Goal: Information Seeking & Learning: Learn about a topic

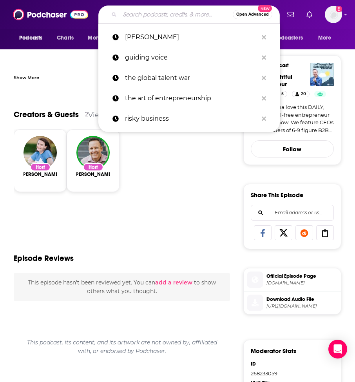
click at [145, 18] on input "Search podcasts, credits, & more..." at bounding box center [176, 14] width 113 height 13
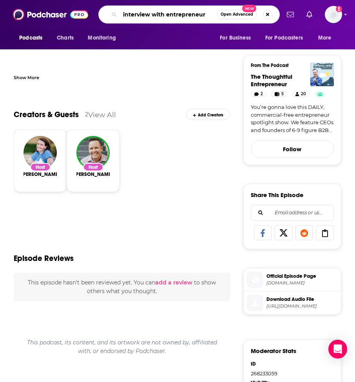
type input "interview with entrepreneurs"
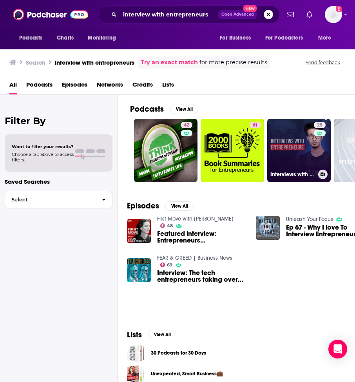
click at [291, 142] on link "25 Interviews with Entrepreneurs" at bounding box center [298, 150] width 63 height 63
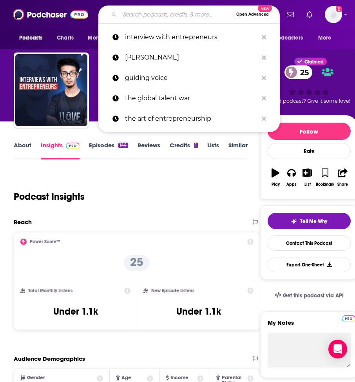
click at [159, 11] on input "Search podcasts, credits, & more..." at bounding box center [176, 14] width 113 height 13
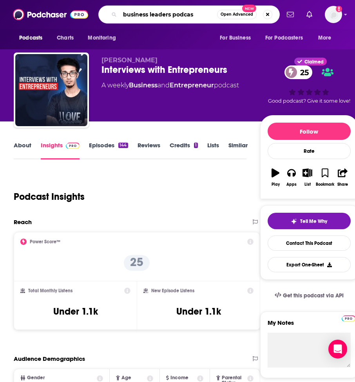
type input "business leaders podcast"
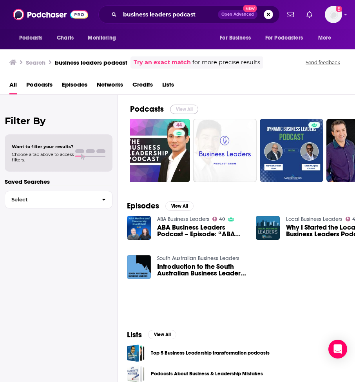
click at [180, 106] on button "View All" at bounding box center [184, 109] width 28 height 9
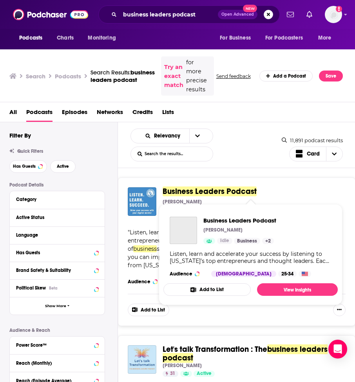
click at [198, 190] on span "Business Leaders Podcast" at bounding box center [210, 191] width 94 height 10
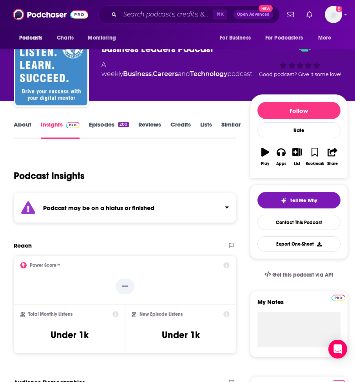
scroll to position [21, 0]
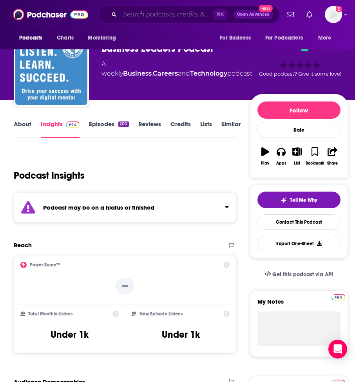
click at [169, 19] on input "Search podcasts, credits, & more..." at bounding box center [166, 14] width 93 height 13
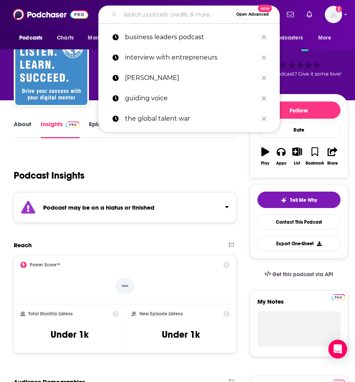
paste input "Mixergy"
type input "Mixergy"
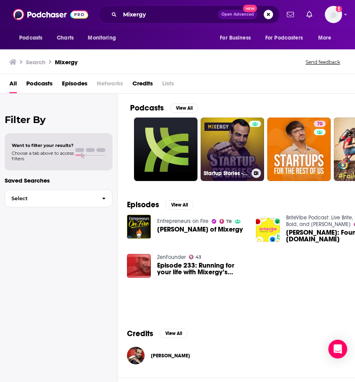
click at [221, 154] on link "Startup Stories - Mixergy" at bounding box center [231, 148] width 63 height 63
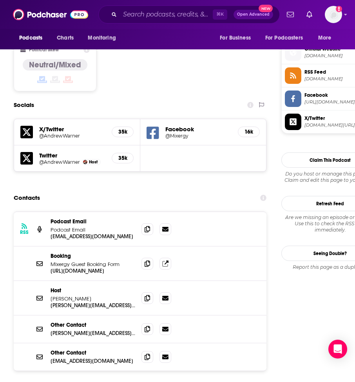
scroll to position [608, 0]
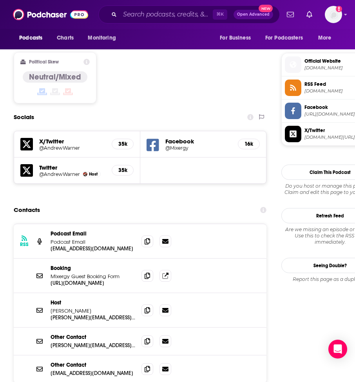
click at [328, 69] on span "[DOMAIN_NAME]" at bounding box center [339, 68] width 71 height 6
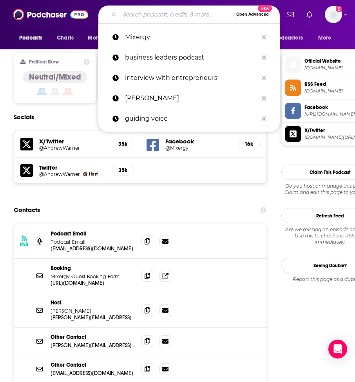
click at [163, 18] on input "Search podcasts, credits, & more..." at bounding box center [176, 14] width 113 height 13
paste input "The How of Business"
type input "The How of Business"
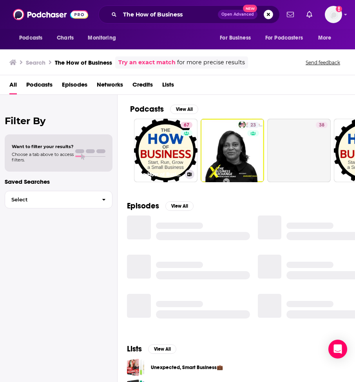
click at [161, 146] on link "67 The How of Business - How to start, run, grow and exit a small business." at bounding box center [165, 150] width 63 height 63
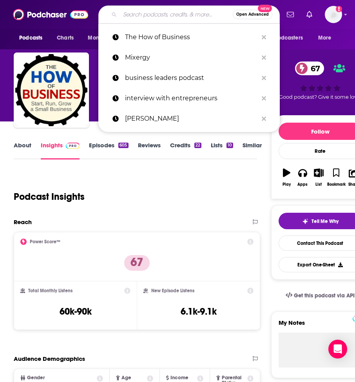
click at [170, 13] on input "Search podcasts, credits, & more..." at bounding box center [176, 14] width 113 height 13
paste input "The 10 Minute Entrepreneur"
type input "The 10 Minute Entrepreneur"
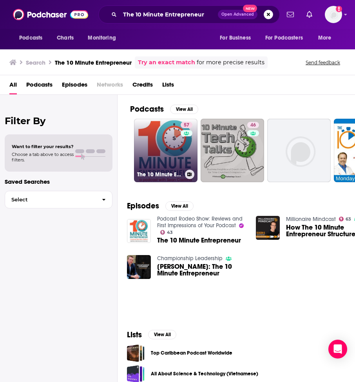
click at [163, 158] on link "57 The 10 Minute Entrepreneur" at bounding box center [165, 150] width 63 height 63
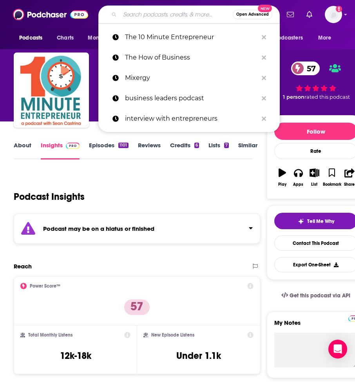
click at [179, 19] on input "Search podcasts, credits, & more..." at bounding box center [176, 14] width 113 height 13
paste input "Foundr Podcast"
type input "Foundr Podcast"
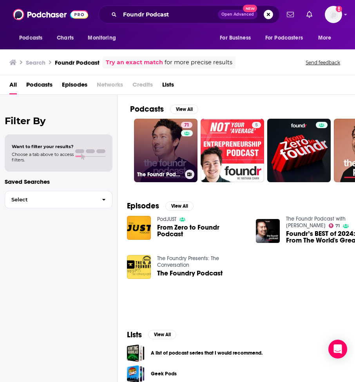
click at [161, 158] on link "71 The Foundr Podcast with [PERSON_NAME]" at bounding box center [165, 150] width 63 height 63
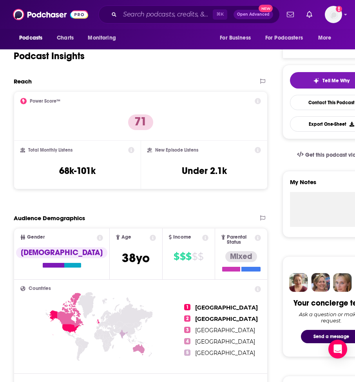
scroll to position [171, 0]
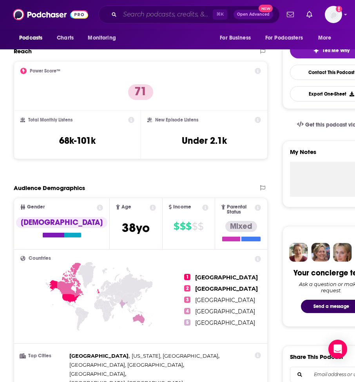
click at [186, 13] on input "Search podcasts, credits, & more..." at bounding box center [166, 14] width 93 height 13
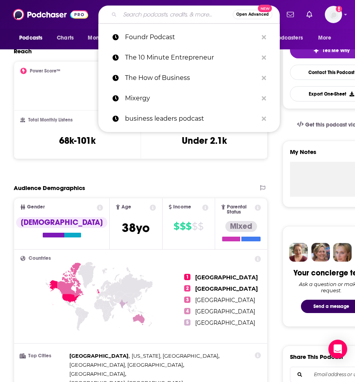
paste input "Stripping Off with [PERSON_NAME]"
type input "Stripping Off with [PERSON_NAME]"
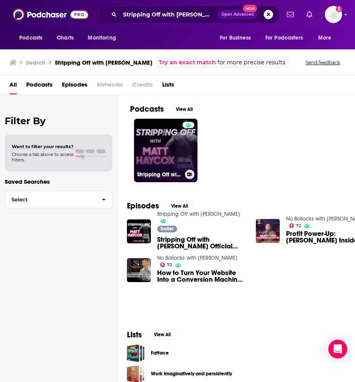
click at [174, 152] on link "Stripping Off with [PERSON_NAME]" at bounding box center [165, 150] width 63 height 63
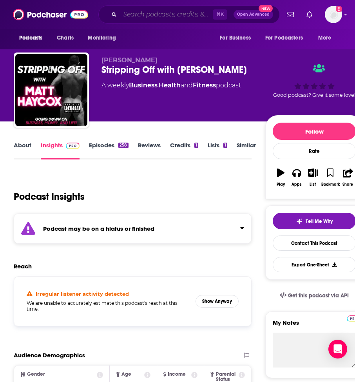
click at [177, 20] on input "Search podcasts, credits, & more..." at bounding box center [166, 14] width 93 height 13
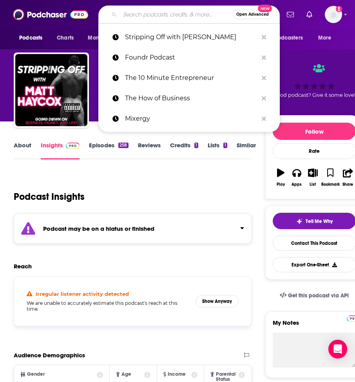
paste input "The Unicorn Launcher"
type input "The Unicorn Launcher"
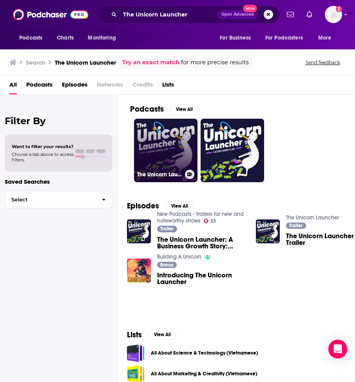
click at [166, 146] on link "The Unicorn Launcher" at bounding box center [165, 150] width 63 height 63
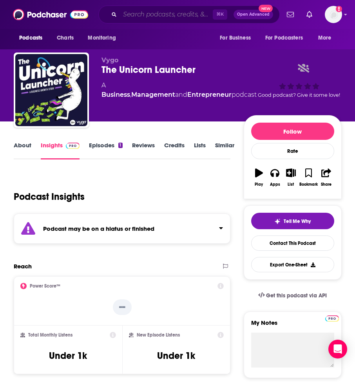
click at [165, 16] on input "Search podcasts, credits, & more..." at bounding box center [166, 14] width 93 height 13
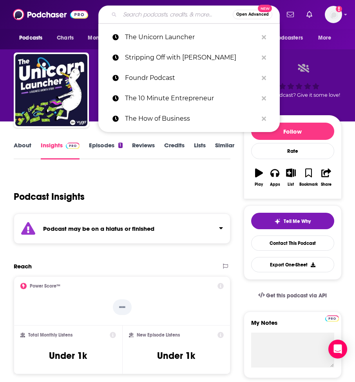
paste input "The Grow Show"
type input "The Grow Show"
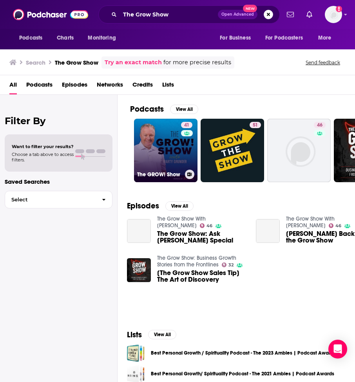
click at [175, 157] on link "41 The GROW! Show" at bounding box center [165, 150] width 63 height 63
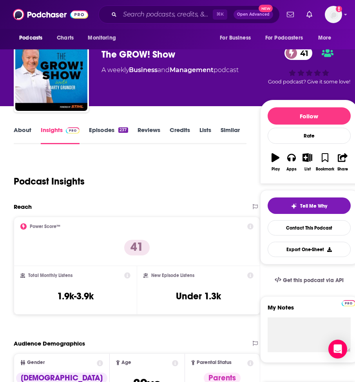
scroll to position [14, 0]
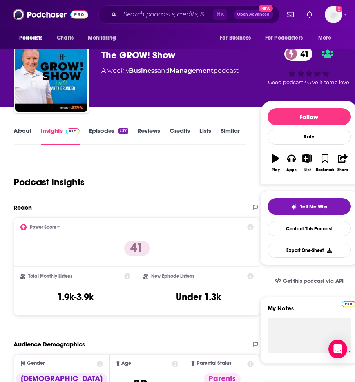
click at [22, 132] on link "About" at bounding box center [23, 136] width 18 height 18
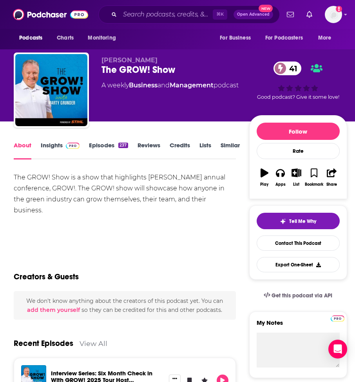
click at [218, 199] on div "The GROW! Show is a show that highlights [PERSON_NAME] annual conference, GROW!…" at bounding box center [125, 194] width 222 height 44
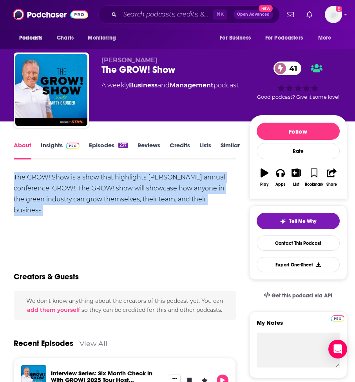
click at [218, 199] on div "The GROW! Show is a show that highlights [PERSON_NAME] annual conference, GROW!…" at bounding box center [125, 194] width 222 height 44
click at [228, 200] on div "The GROW! Show is a show that highlights [PERSON_NAME] annual conference, GROW!…" at bounding box center [125, 194] width 222 height 44
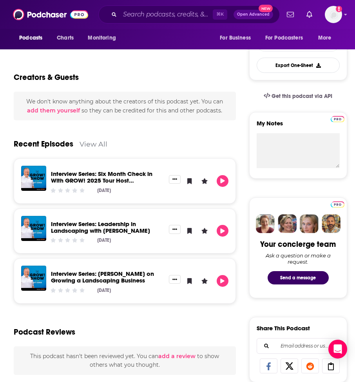
scroll to position [201, 0]
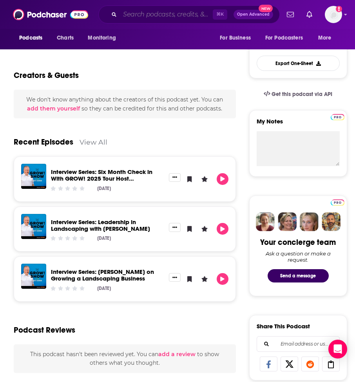
click at [158, 10] on input "Search podcasts, credits, & more..." at bounding box center [166, 14] width 93 height 13
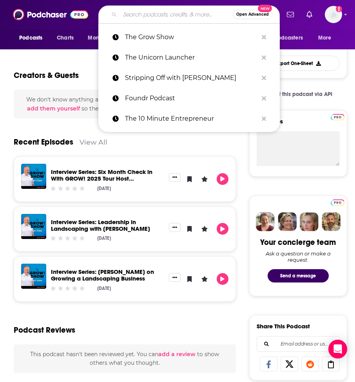
paste input "Scaling Deep"
type input "Scaling Deep"
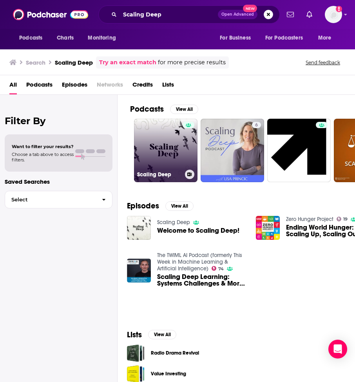
click at [166, 152] on link "Scaling Deep" at bounding box center [165, 150] width 63 height 63
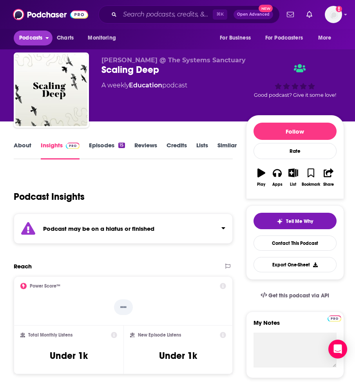
click at [37, 41] on span "Podcasts" at bounding box center [30, 38] width 23 height 11
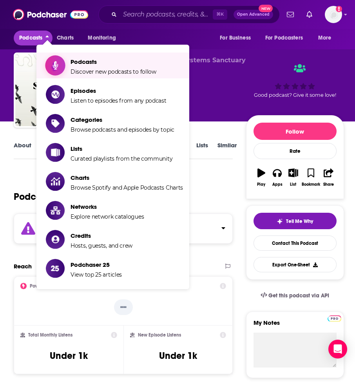
click at [96, 63] on span "Podcasts" at bounding box center [113, 61] width 86 height 7
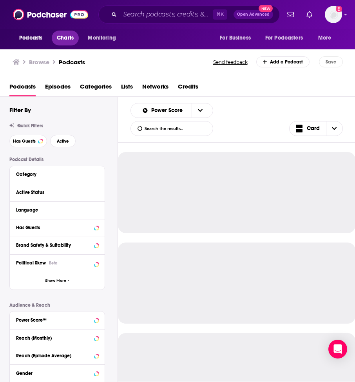
click at [65, 39] on span "Charts" at bounding box center [65, 38] width 17 height 11
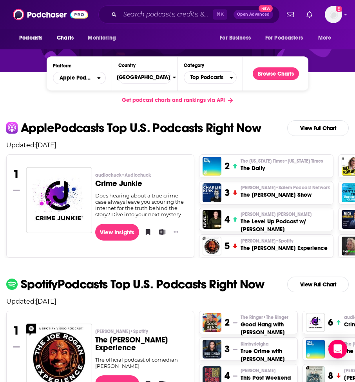
scroll to position [109, 0]
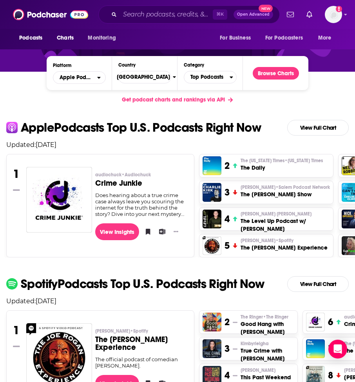
click at [268, 219] on h3 "The Level Up Podcast w/ [PERSON_NAME]" at bounding box center [284, 225] width 89 height 16
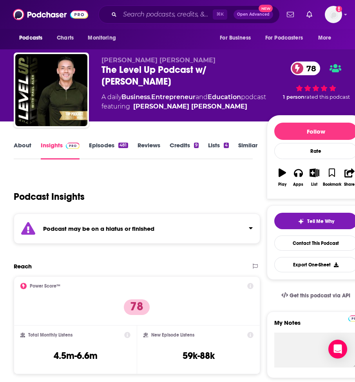
click at [112, 147] on link "Episodes 481" at bounding box center [108, 150] width 39 height 18
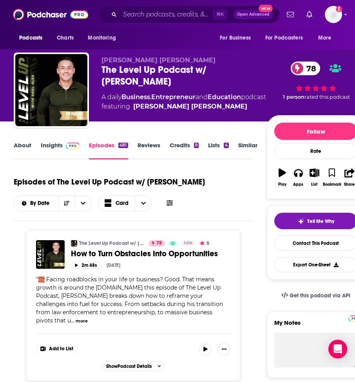
click at [25, 144] on link "About" at bounding box center [23, 150] width 18 height 18
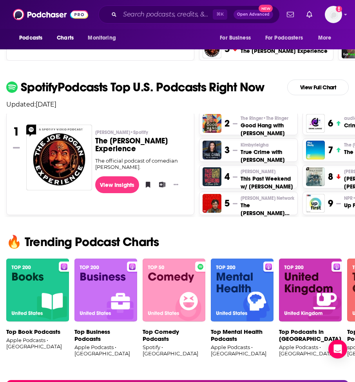
scroll to position [306, 0]
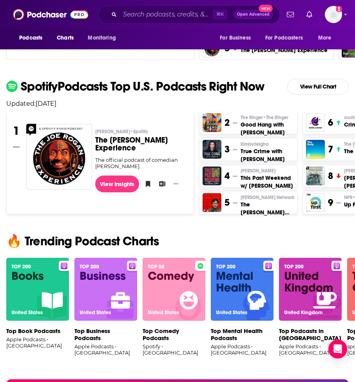
click at [91, 304] on img at bounding box center [105, 289] width 63 height 63
